Goal: Task Accomplishment & Management: Manage account settings

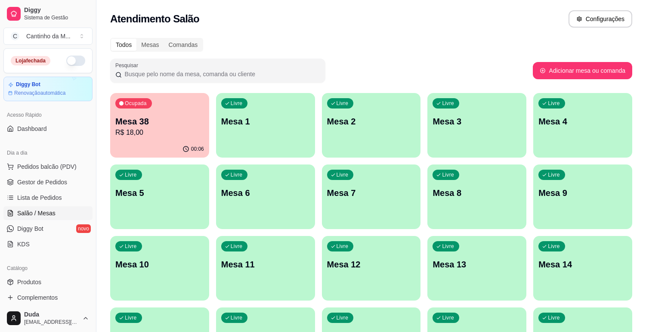
click at [49, 198] on span "Lista de Pedidos" at bounding box center [39, 197] width 45 height 9
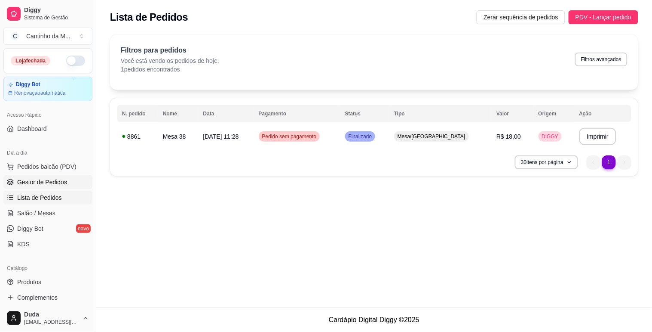
click at [49, 183] on span "Gestor de Pedidos" at bounding box center [42, 182] width 50 height 9
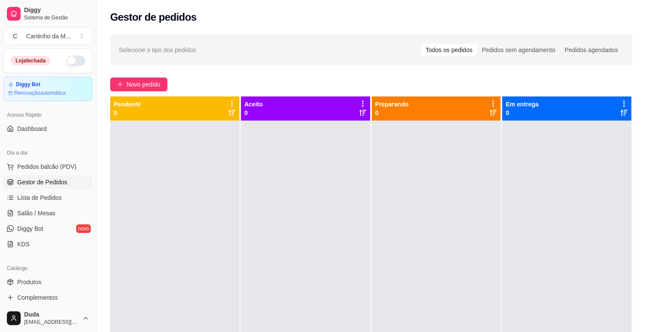
click at [170, 153] on div at bounding box center [174, 286] width 129 height 332
drag, startPoint x: 148, startPoint y: 173, endPoint x: 140, endPoint y: 187, distance: 15.8
click at [140, 187] on div at bounding box center [174, 286] width 129 height 332
click at [39, 208] on link "Salão / Mesas" at bounding box center [47, 213] width 89 height 14
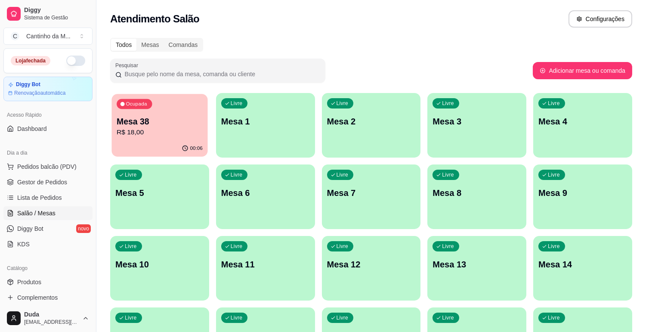
click at [157, 126] on div "Mesa 38 R$ 18,00" at bounding box center [160, 127] width 86 height 22
click at [24, 196] on span "Lista de Pedidos" at bounding box center [39, 197] width 45 height 9
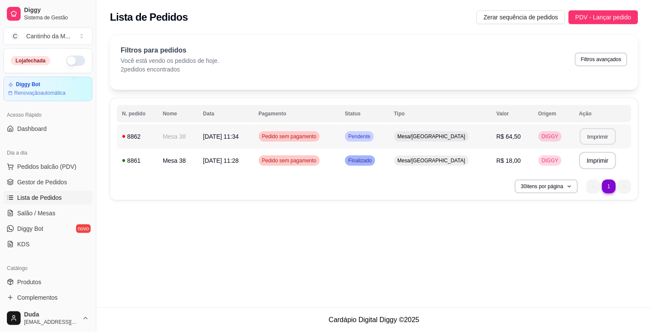
click at [595, 141] on button "Imprimir" at bounding box center [598, 136] width 36 height 17
click at [48, 189] on ul "Pedidos balcão (PDV) Gestor de Pedidos Lista de Pedidos Salão / Mesas Diggy Bot…" at bounding box center [47, 205] width 89 height 91
click at [53, 183] on span "Gestor de Pedidos" at bounding box center [42, 182] width 50 height 9
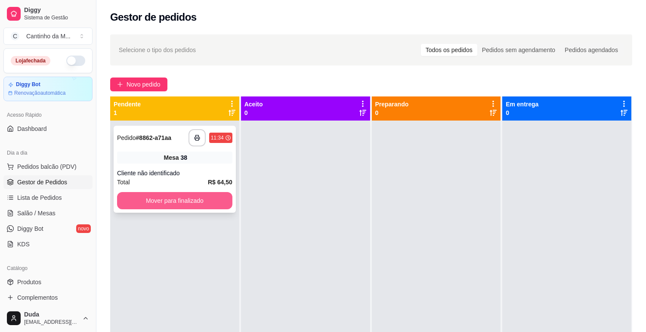
click at [144, 198] on button "Mover para finalizado" at bounding box center [174, 200] width 115 height 17
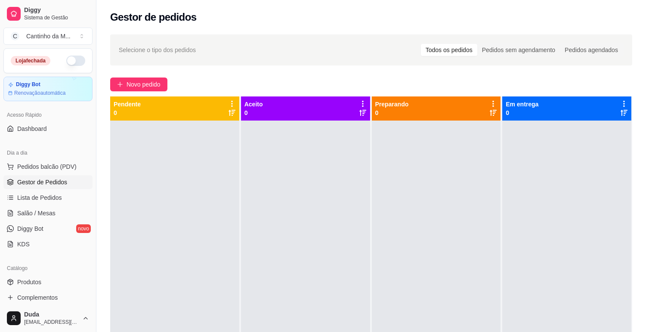
click at [302, 214] on div at bounding box center [305, 286] width 129 height 332
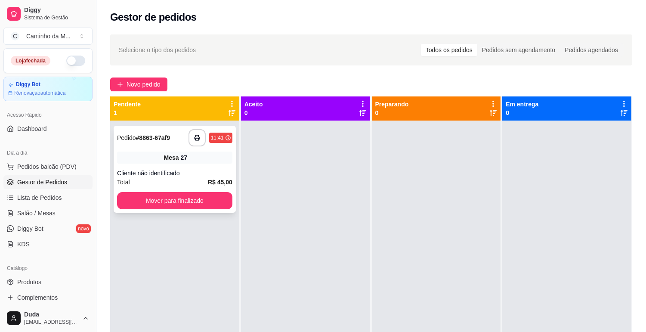
click at [175, 166] on div "**********" at bounding box center [175, 169] width 122 height 87
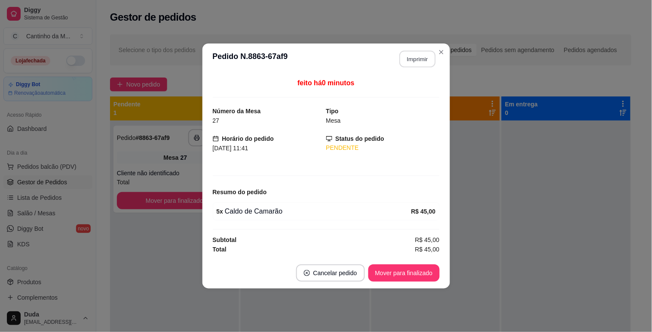
click at [410, 56] on button "Imprimir" at bounding box center [418, 59] width 36 height 17
click at [409, 274] on button "Mover para finalizado" at bounding box center [404, 272] width 71 height 17
